Goal: Information Seeking & Learning: Learn about a topic

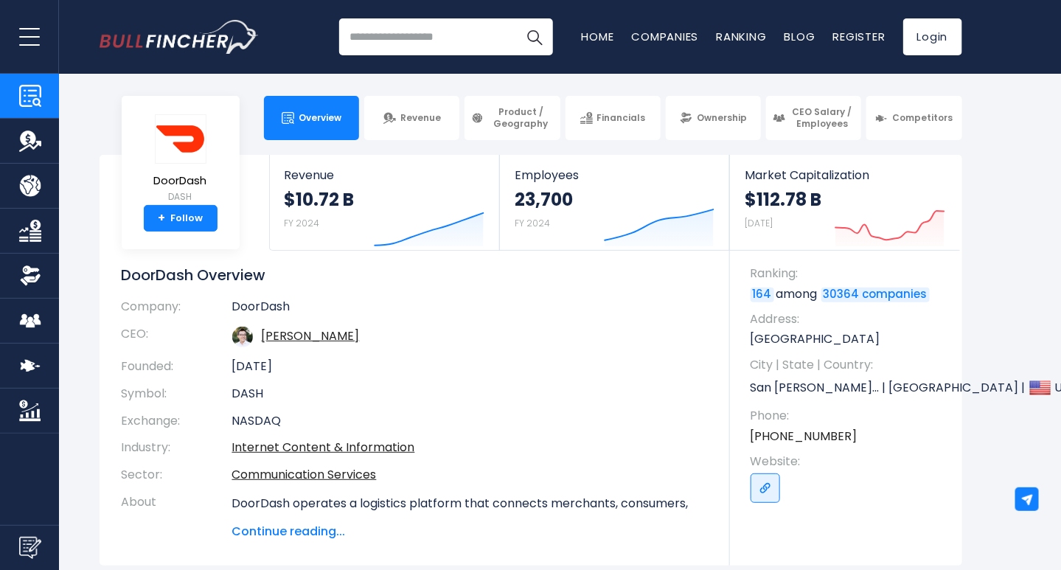
click at [316, 113] on span "Overview" at bounding box center [320, 118] width 43 height 12
click at [25, 231] on img "Company Financials" at bounding box center [30, 231] width 22 height 22
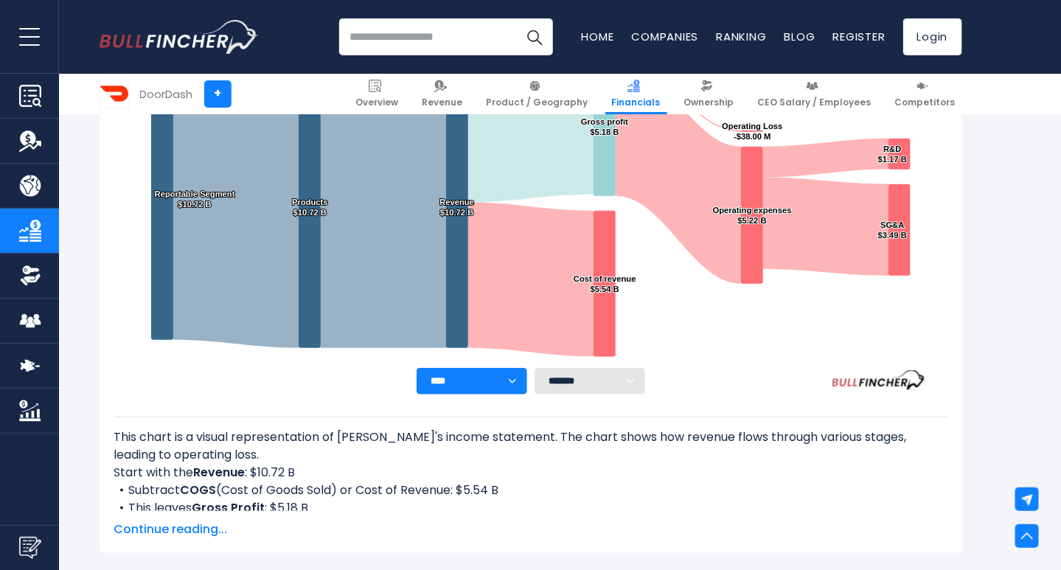
scroll to position [355, 0]
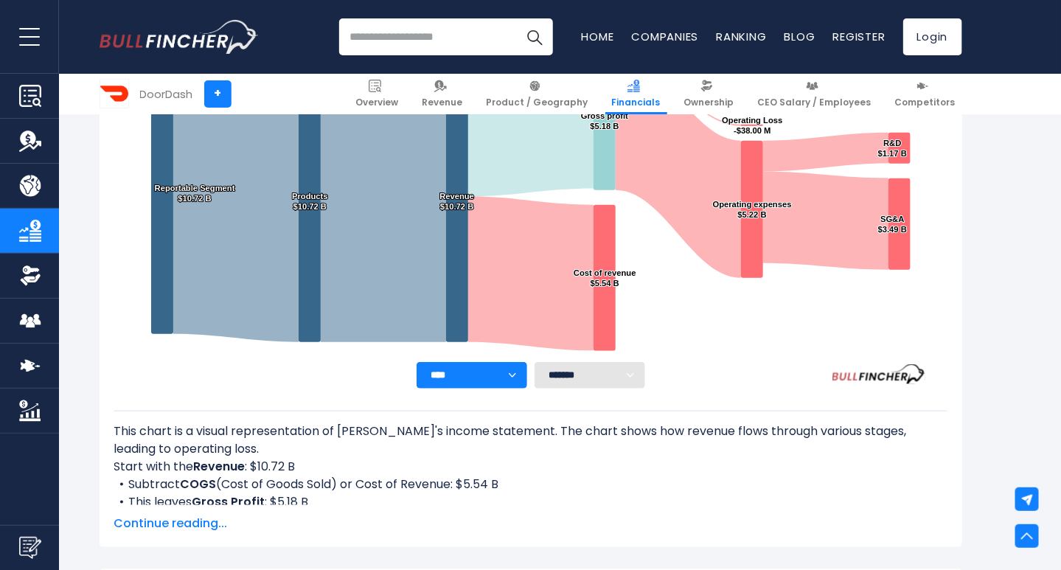
click at [514, 375] on select "**** **** **** **** **** ****" at bounding box center [472, 375] width 111 height 27
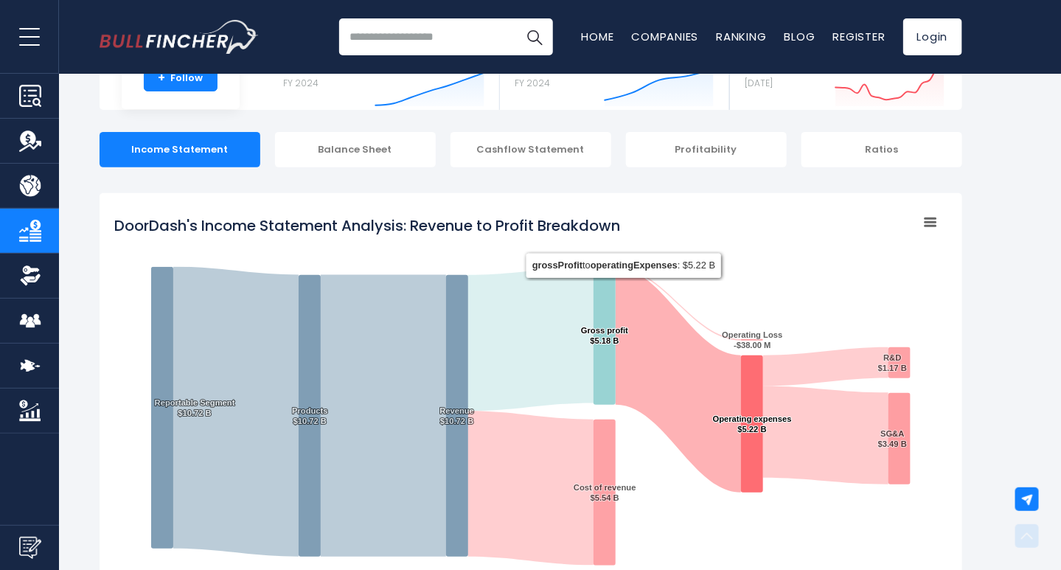
scroll to position [0, 0]
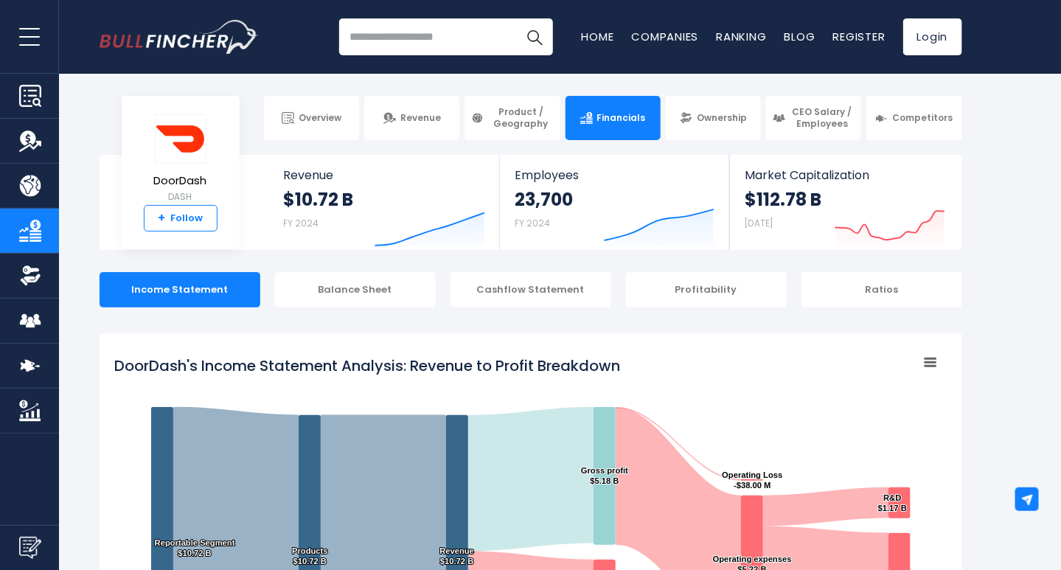
click at [181, 223] on link "+ Follow" at bounding box center [181, 218] width 74 height 27
click at [582, 33] on link "Home" at bounding box center [598, 36] width 32 height 15
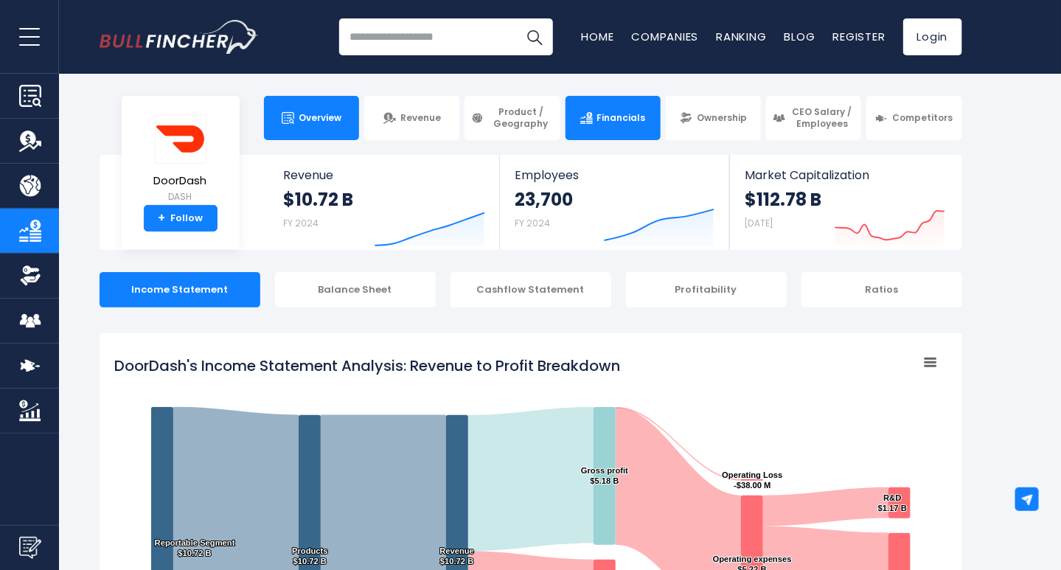
click at [316, 122] on span "Overview" at bounding box center [320, 118] width 43 height 12
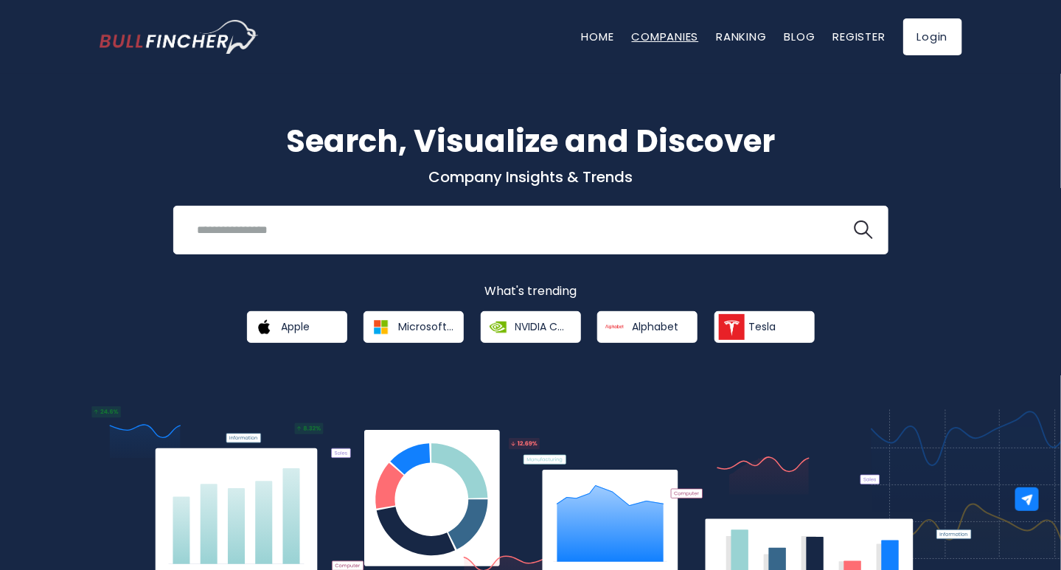
click at [678, 33] on link "Companies" at bounding box center [665, 36] width 67 height 15
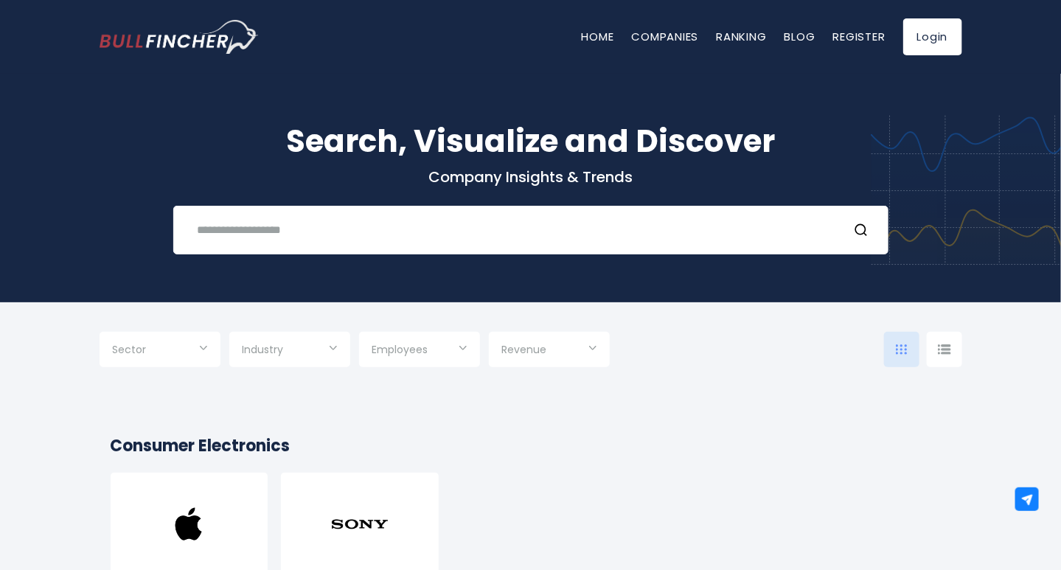
click at [740, 31] on link "Ranking" at bounding box center [742, 36] width 50 height 15
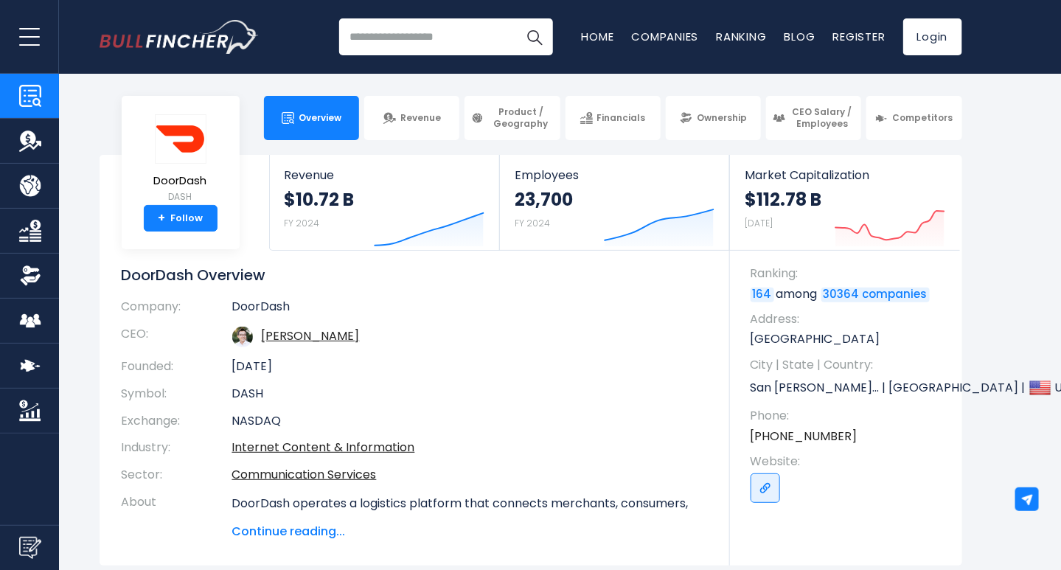
click at [28, 402] on img "Company Market Cap" at bounding box center [30, 411] width 22 height 22
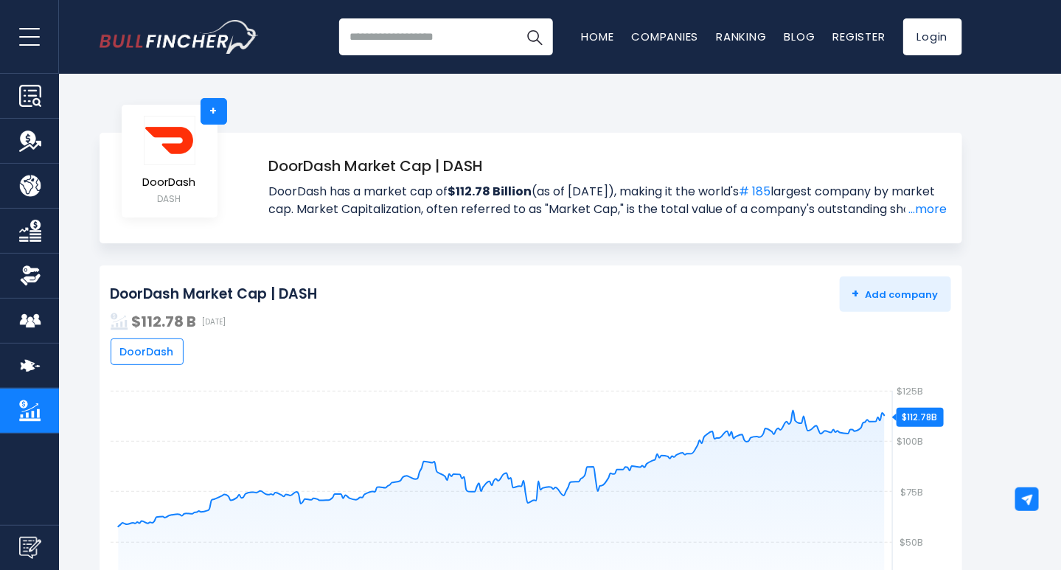
click at [158, 355] on span "DoorDash" at bounding box center [147, 351] width 54 height 13
click at [936, 204] on link "...more" at bounding box center [927, 210] width 42 height 18
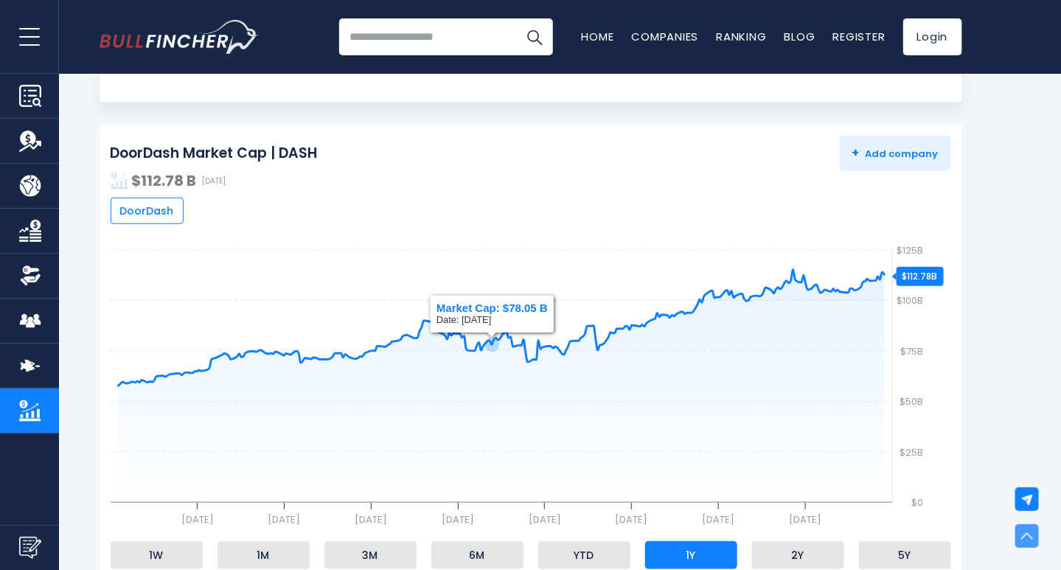
scroll to position [147, 0]
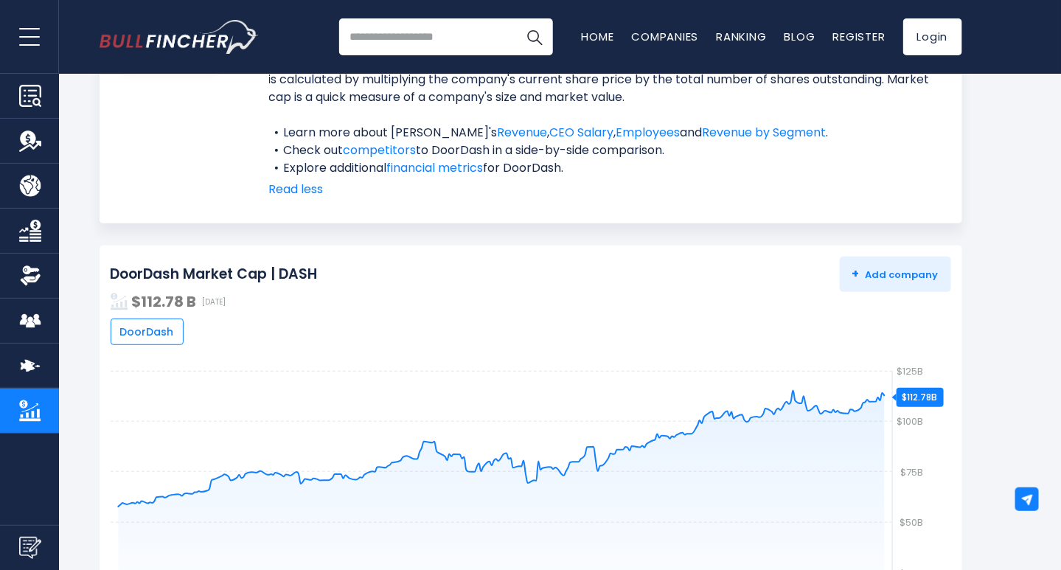
click at [153, 332] on span "DoorDash" at bounding box center [147, 331] width 54 height 13
click at [38, 318] on img "Company Employees" at bounding box center [30, 321] width 22 height 22
click at [38, 223] on img "Company Financials" at bounding box center [30, 231] width 22 height 22
click at [29, 226] on img "Company Financials" at bounding box center [30, 231] width 22 height 22
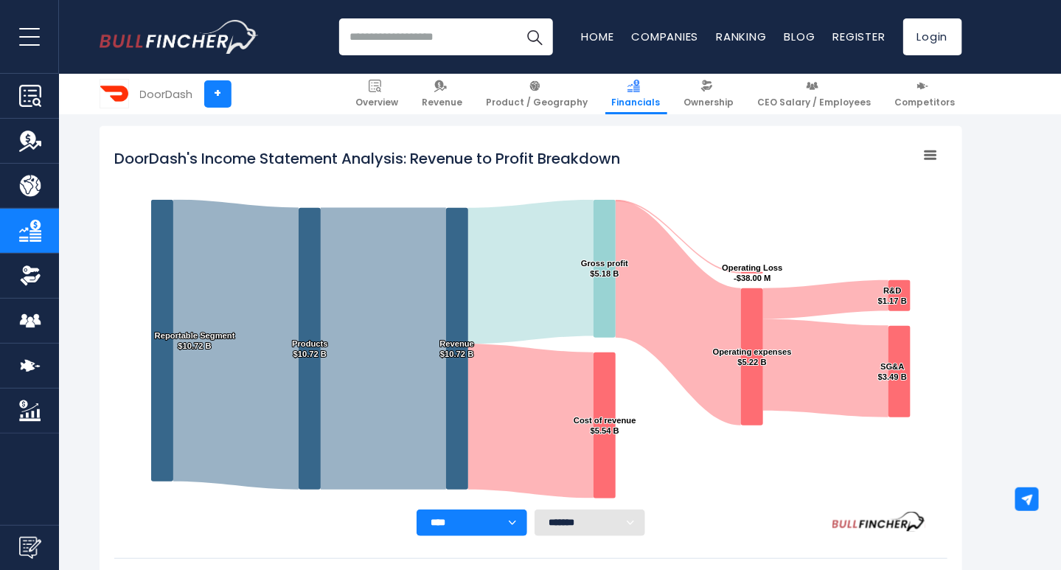
click at [928, 152] on rect "DoorDash's Income Statement Analysis: Revenue to Profit Breakdown" at bounding box center [930, 155] width 21 height 21
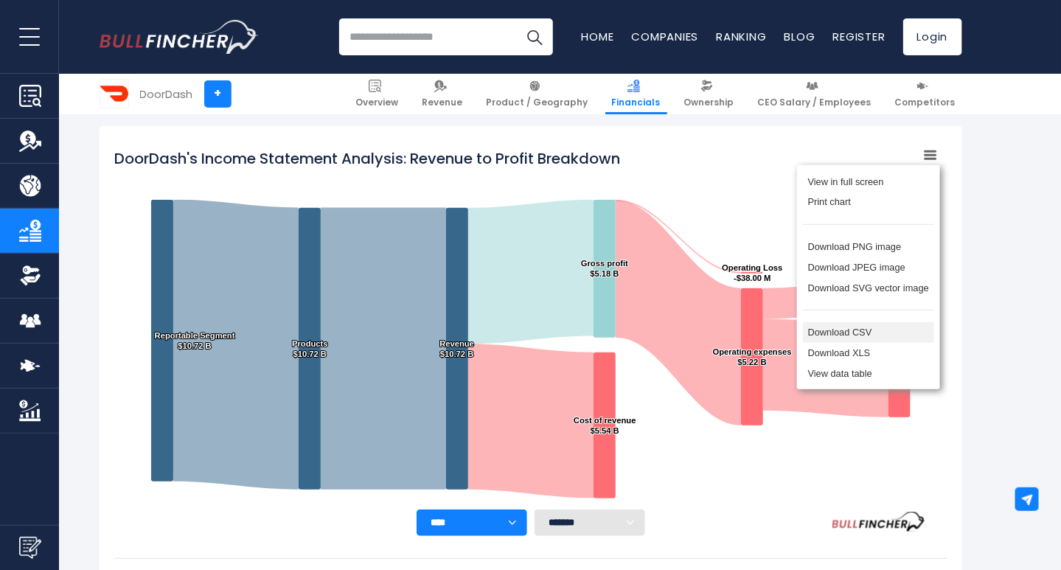
click at [858, 341] on li "Download CSV" at bounding box center [868, 332] width 131 height 21
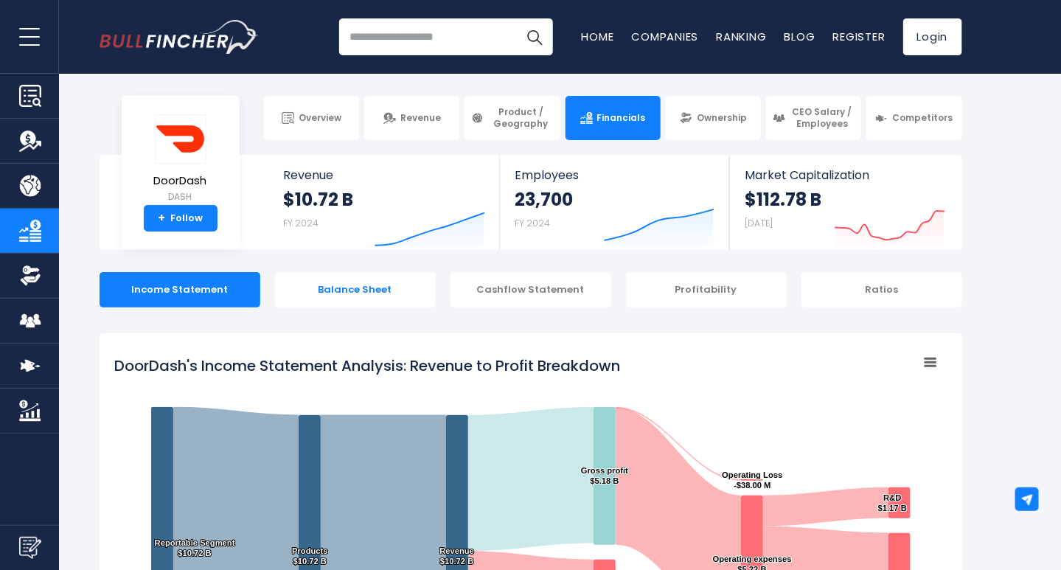
click at [377, 293] on div "Balance Sheet" at bounding box center [355, 289] width 161 height 35
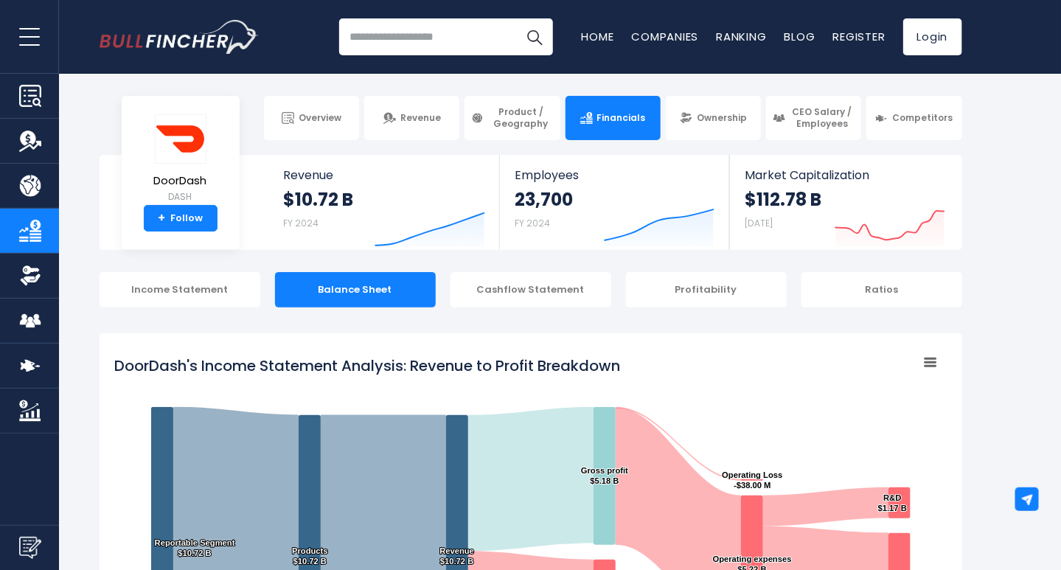
click at [932, 363] on icon "DoorDash's Income Statement Analysis: Revenue to Profit Breakdown" at bounding box center [930, 362] width 10 height 7
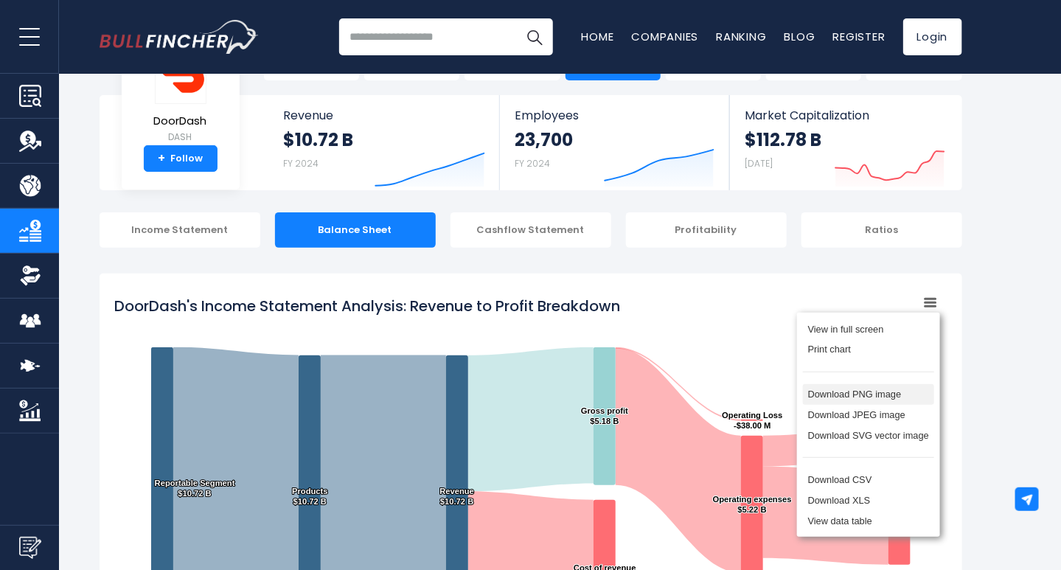
scroll to position [147, 0]
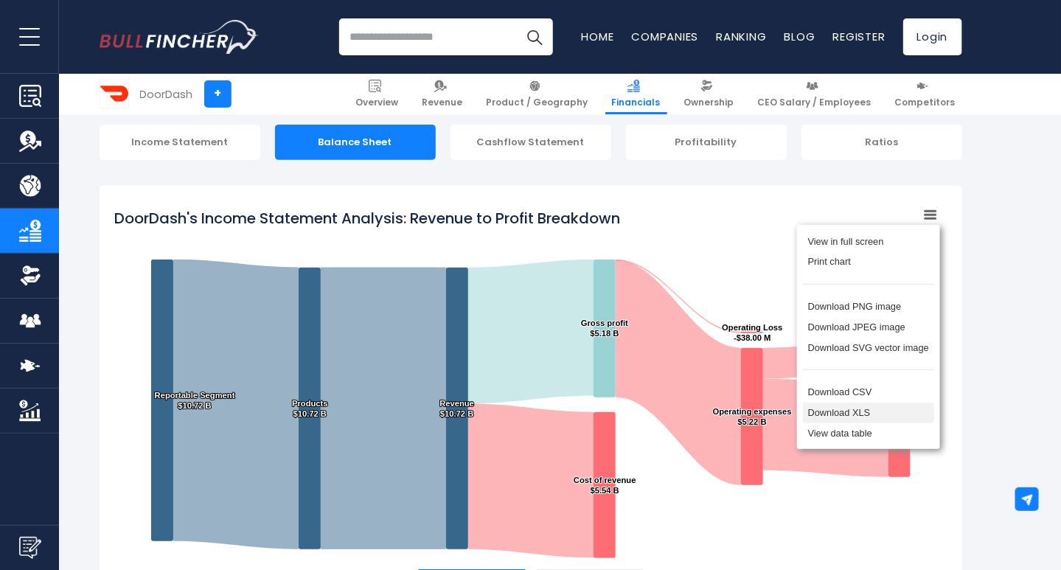
click at [863, 418] on li "Download XLS" at bounding box center [868, 413] width 131 height 21
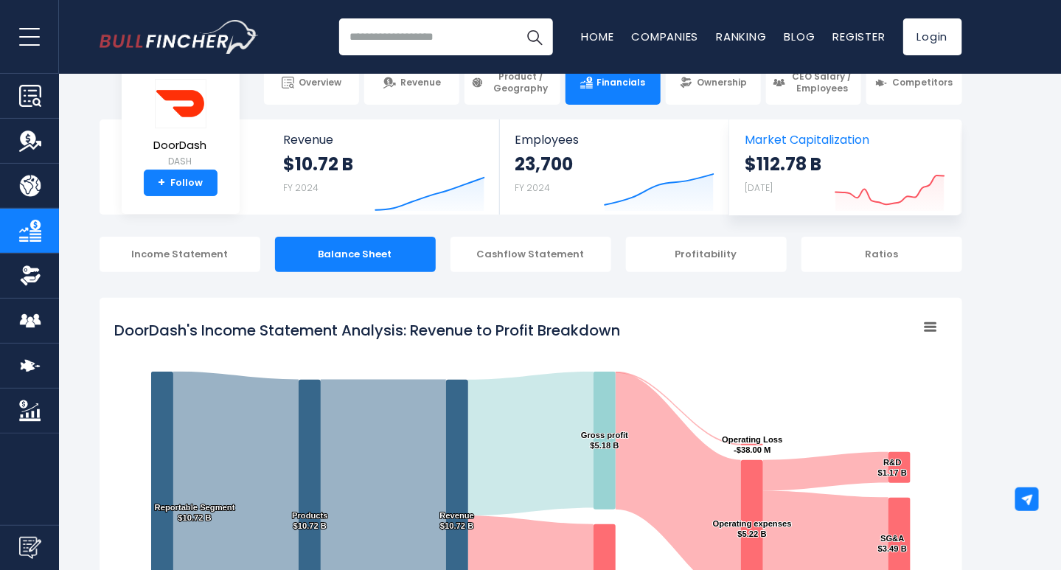
scroll to position [0, 0]
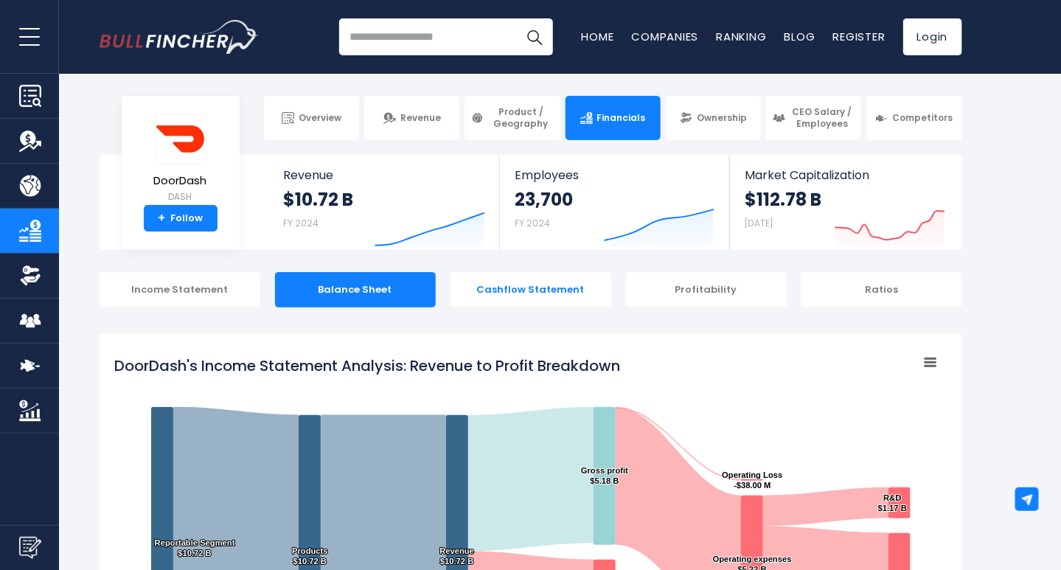
click at [560, 293] on div "Cashflow Statement" at bounding box center [531, 289] width 161 height 35
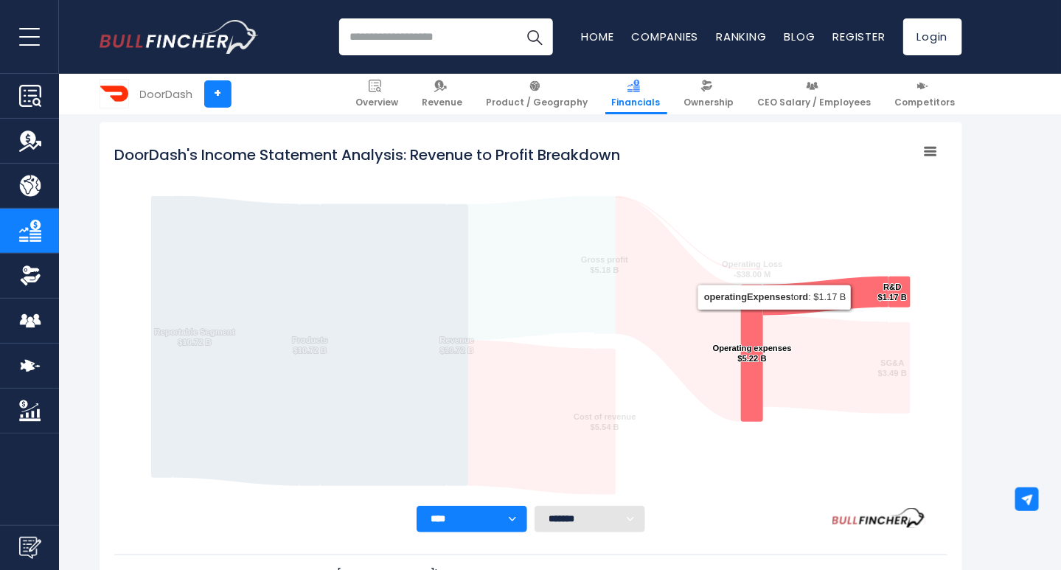
scroll to position [295, 0]
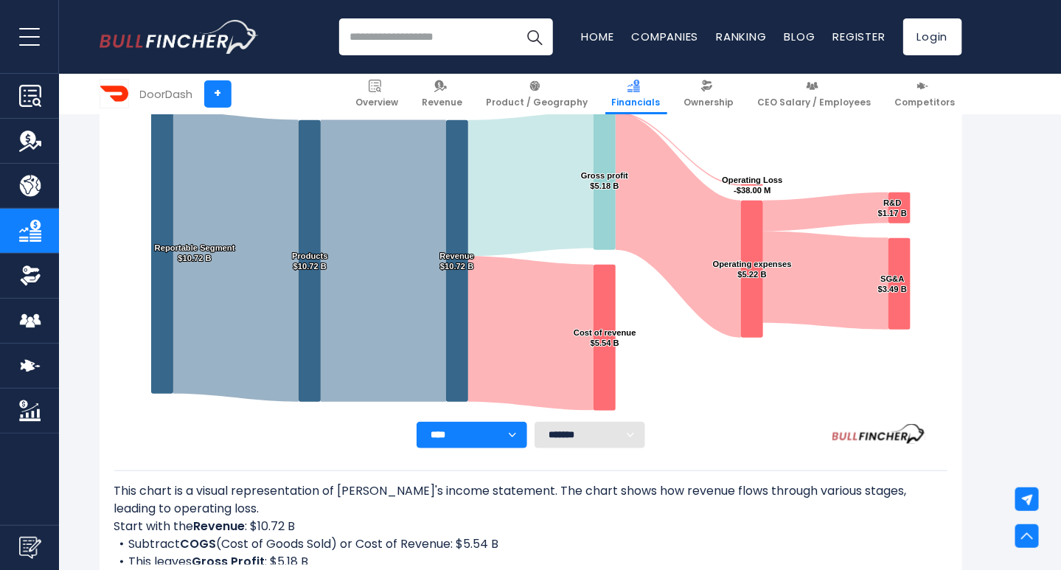
click at [510, 437] on select "**** **** **** **** **** ****" at bounding box center [472, 435] width 111 height 27
click at [417, 422] on select "**** **** **** **** **** ****" at bounding box center [472, 435] width 111 height 27
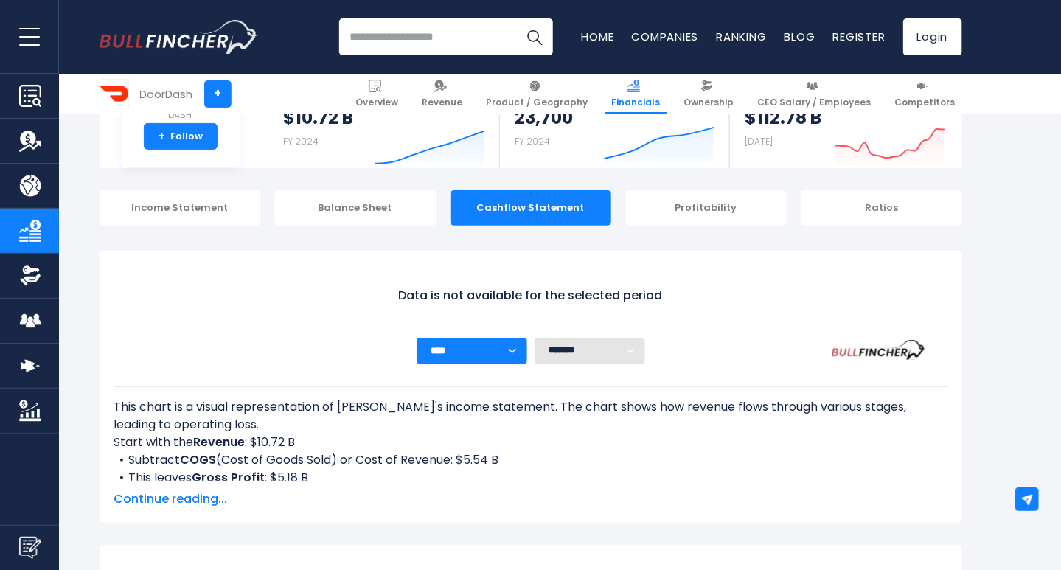
scroll to position [221, 0]
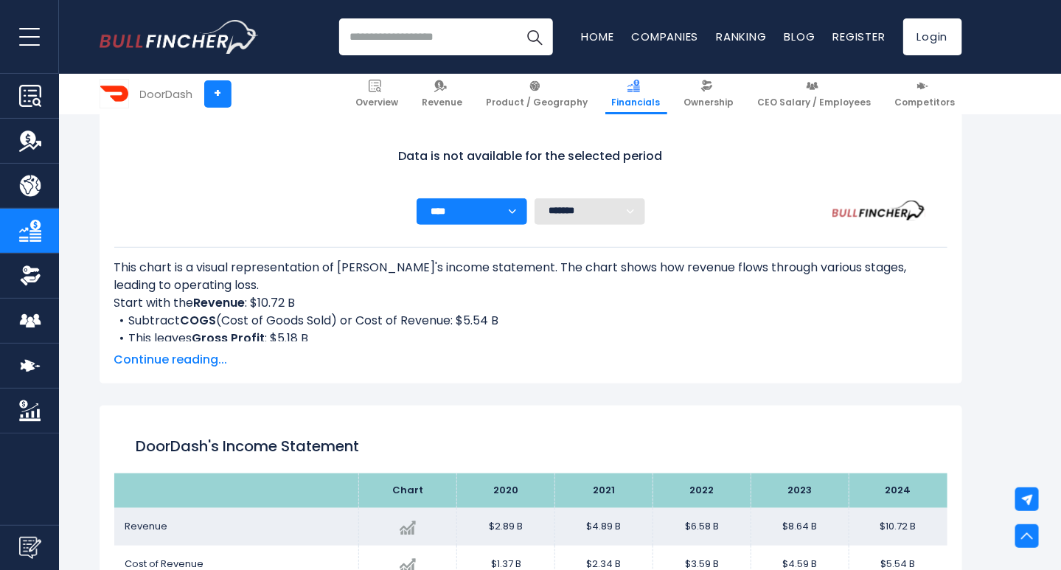
click at [516, 226] on div "This chart is a visual representation of DoorDash's income statement. The chart…" at bounding box center [530, 297] width 833 height 144
click at [510, 217] on select "**** **** **** **** **** ****" at bounding box center [472, 211] width 111 height 27
select select "****"
click at [417, 198] on select "**** **** **** **** **** ****" at bounding box center [472, 211] width 111 height 27
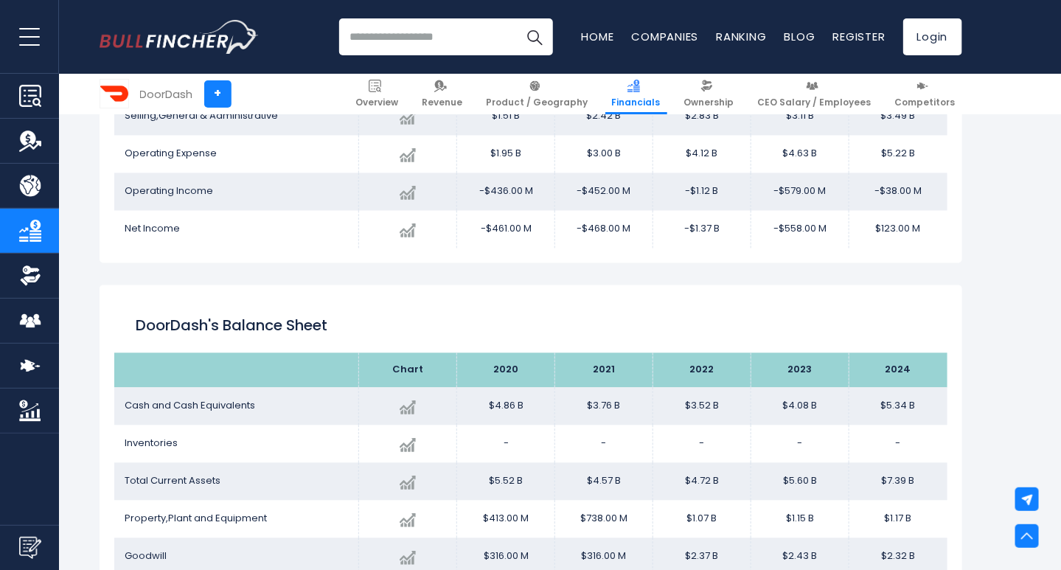
scroll to position [1180, 0]
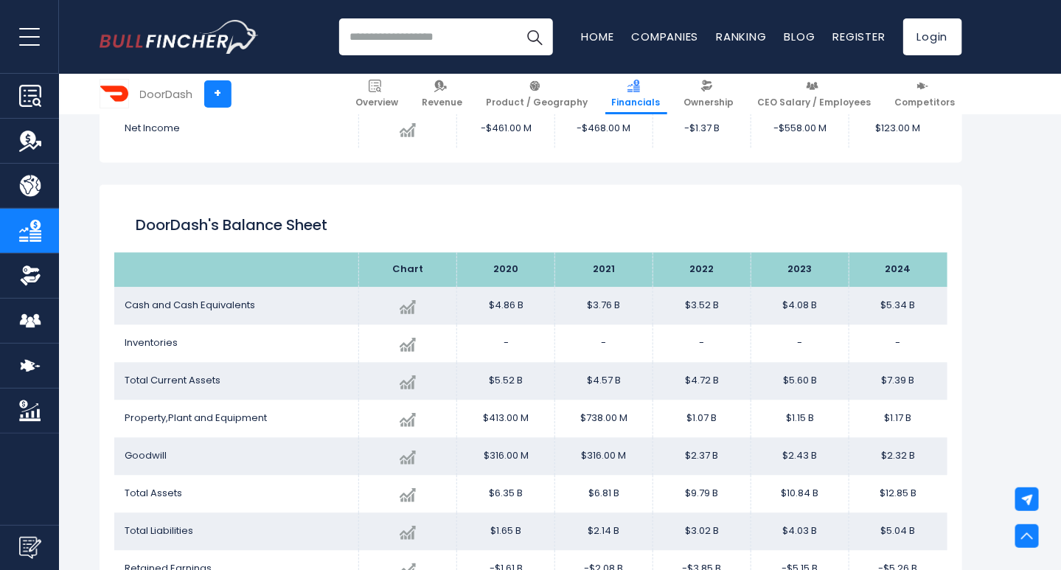
click at [35, 277] on img "Company Ownership" at bounding box center [30, 276] width 22 height 22
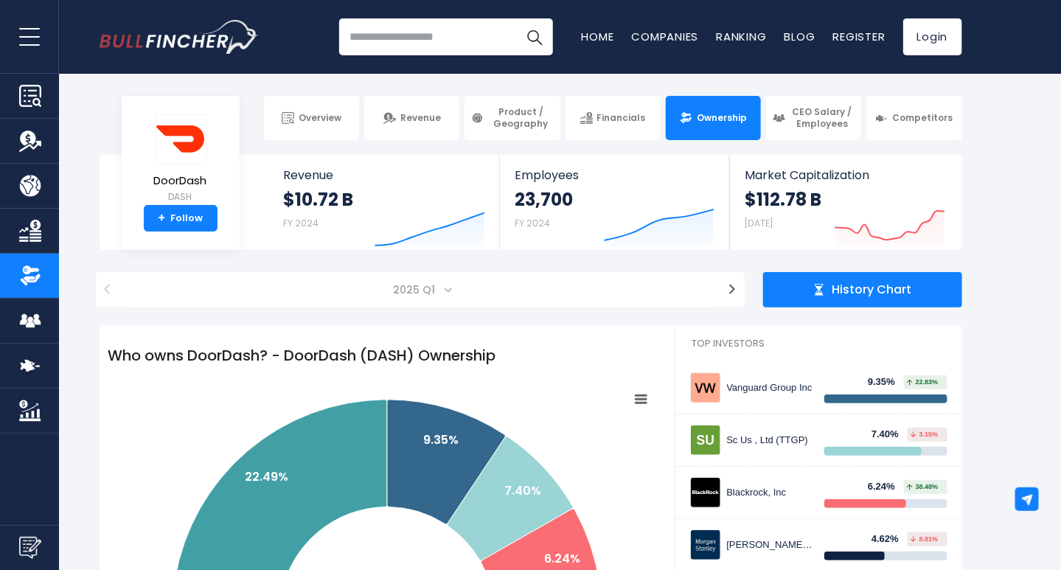
click at [848, 288] on span "History Chart" at bounding box center [873, 289] width 80 height 15
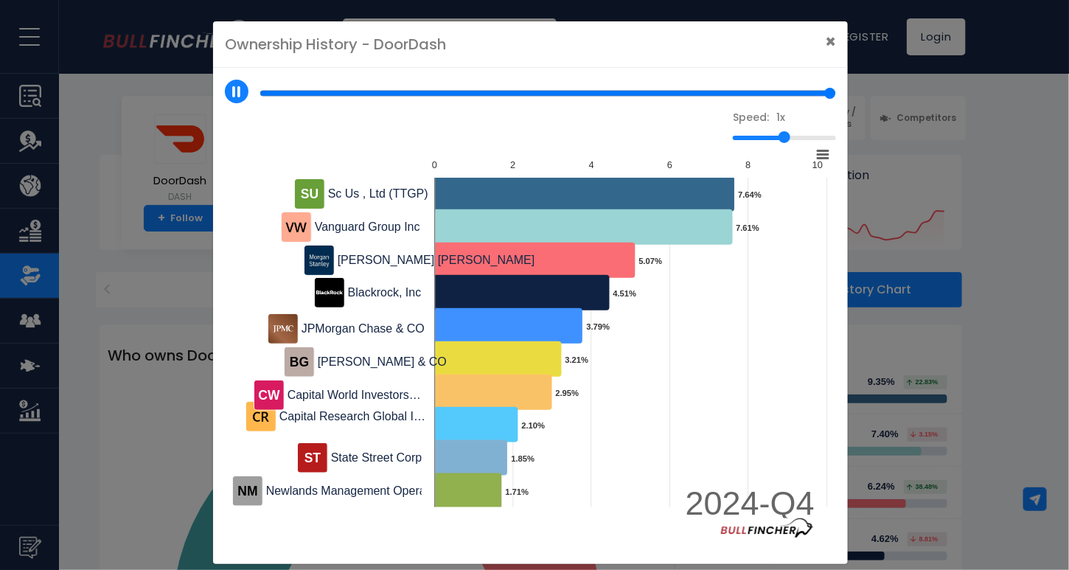
type input "*"
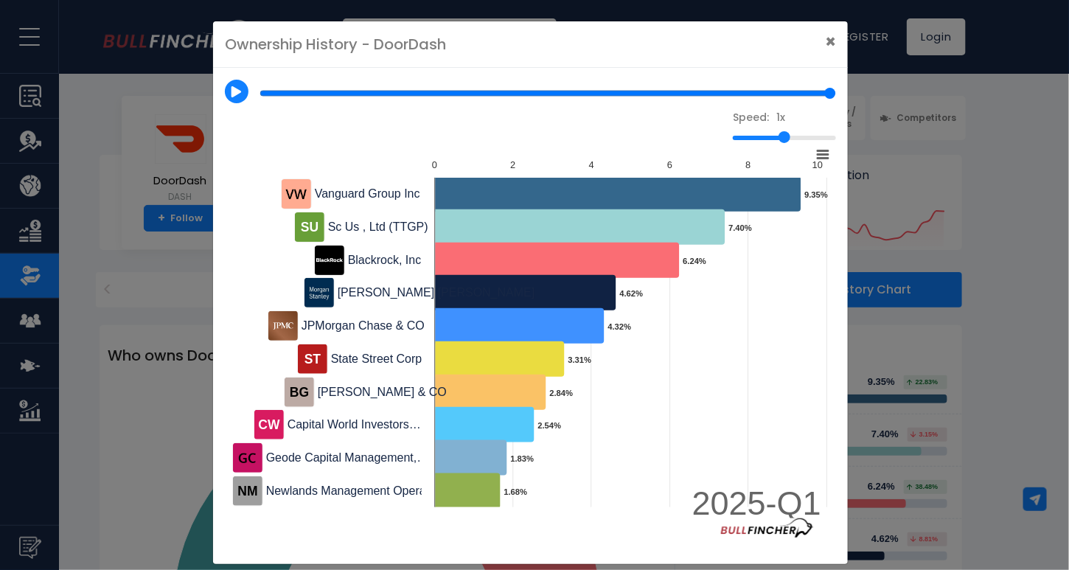
click at [818, 153] on icon at bounding box center [823, 154] width 10 height 7
click at [1015, 236] on div "Ownership History - DoorDash × Speed: 1x Created with Highcharts 12.1.2 Chart c…" at bounding box center [534, 285] width 1069 height 570
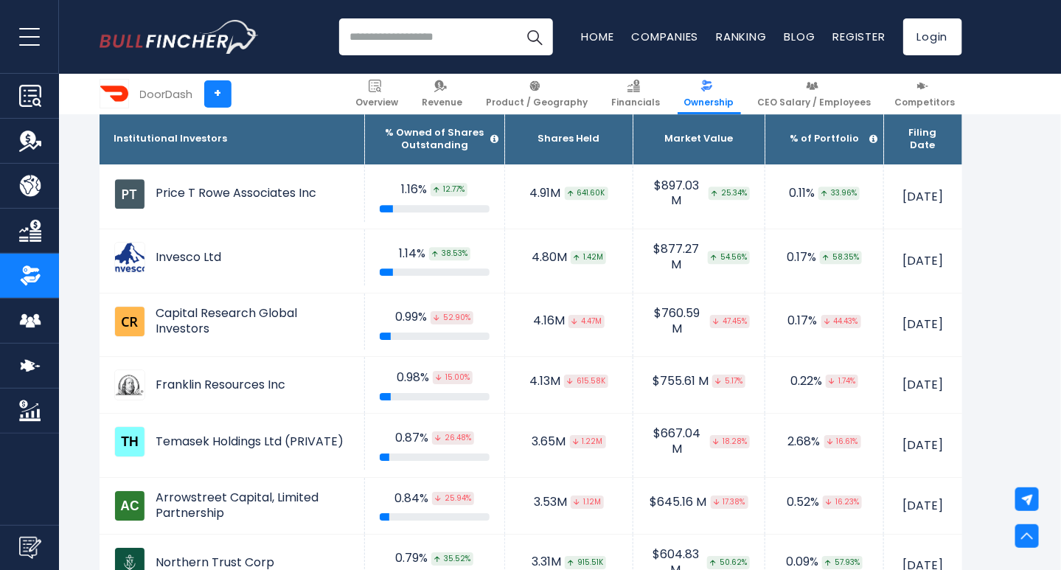
scroll to position [1622, 0]
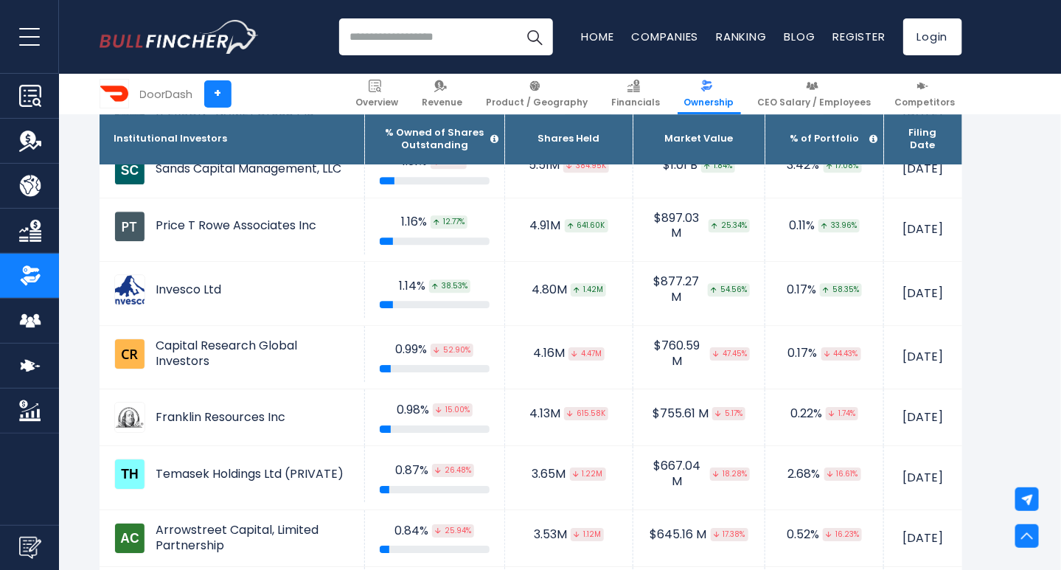
click at [27, 183] on img "Company Product/Geography" at bounding box center [30, 186] width 22 height 22
